Goal: Find specific page/section: Find specific page/section

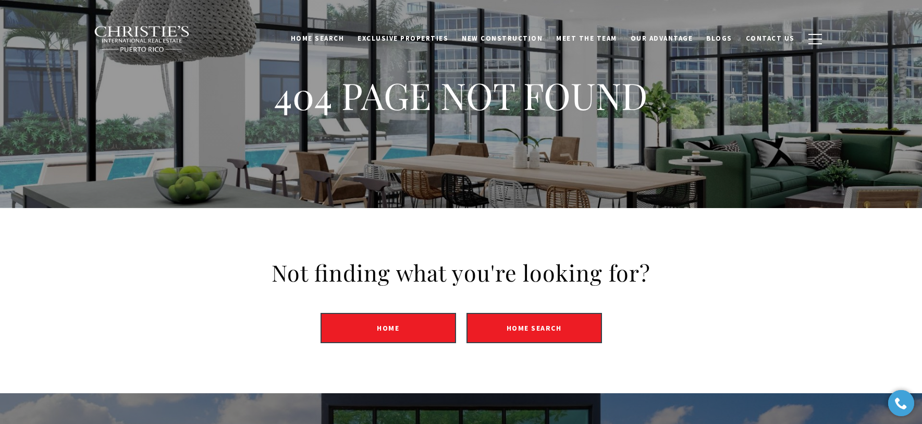
scroll to position [5, 0]
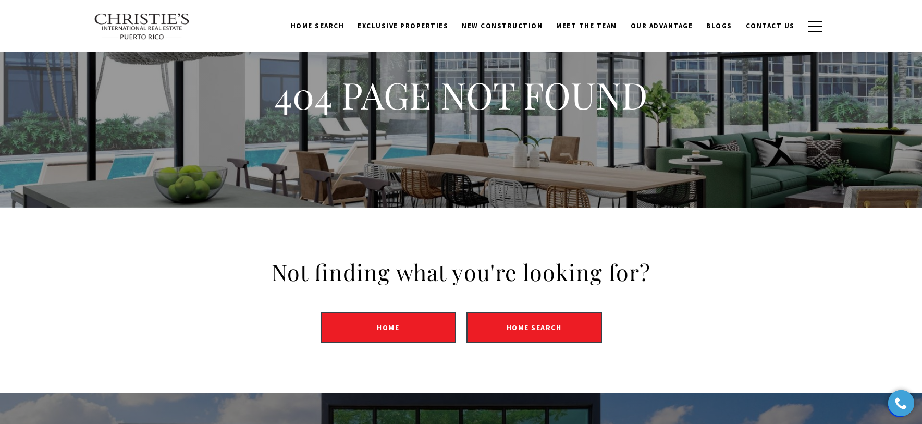
click at [402, 22] on span "Exclusive Properties" at bounding box center [403, 25] width 91 height 9
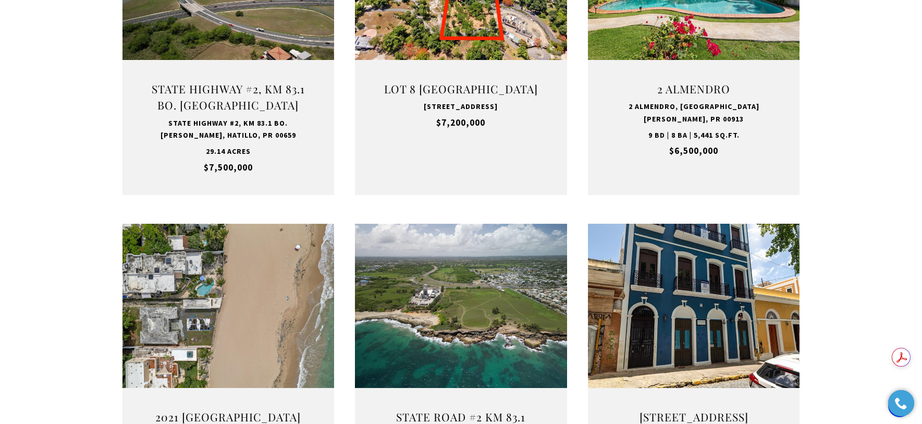
scroll to position [529, 0]
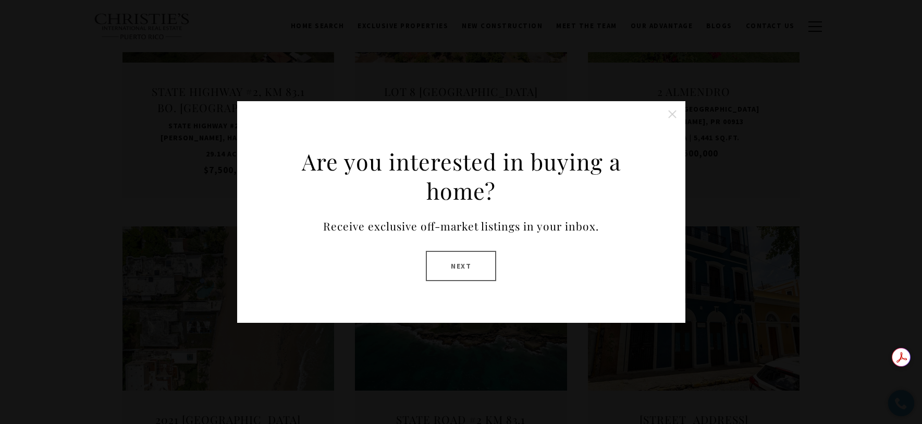
click at [460, 264] on button "Next" at bounding box center [461, 266] width 70 height 30
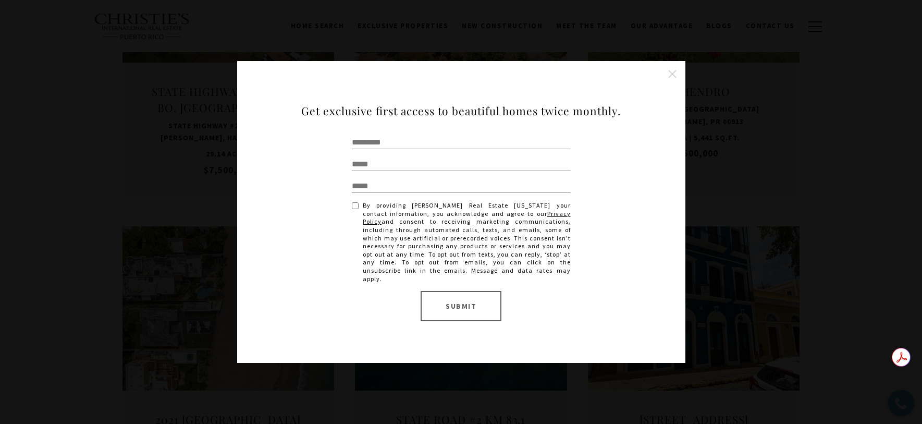
click at [681, 79] on button "Close this option" at bounding box center [672, 74] width 21 height 21
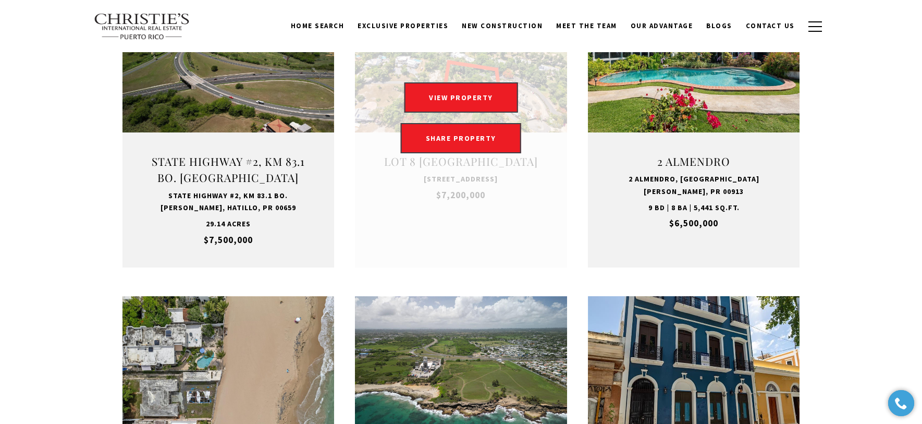
scroll to position [458, 0]
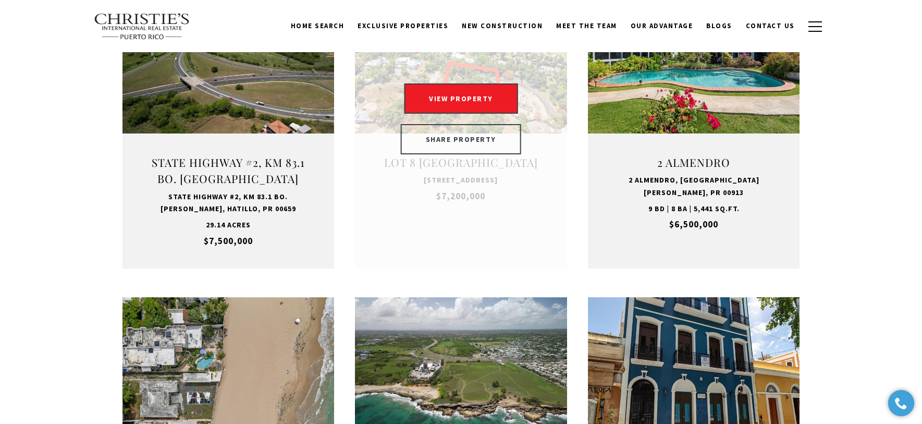
click at [462, 137] on link "SHARE PROPERTY" at bounding box center [461, 139] width 120 height 30
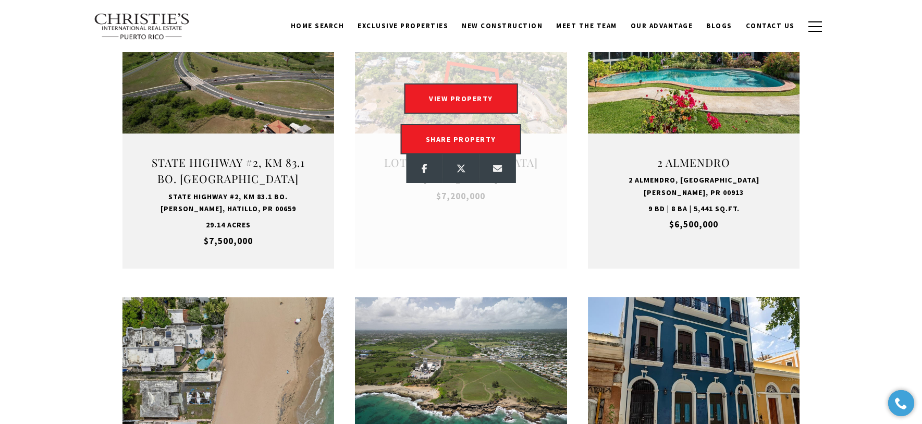
click at [460, 210] on link "Open this option" at bounding box center [461, 118] width 212 height 299
click at [460, 99] on button "VIEW PROPERTY" at bounding box center [461, 98] width 114 height 30
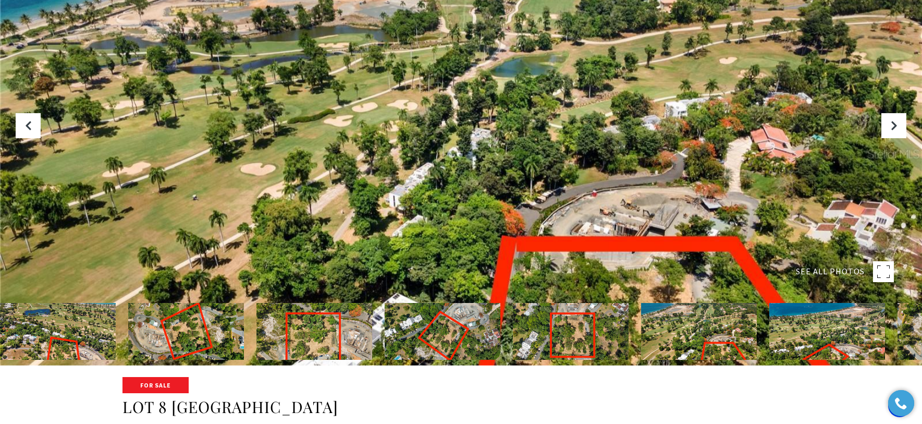
scroll to position [54, 0]
